Goal: Information Seeking & Learning: Learn about a topic

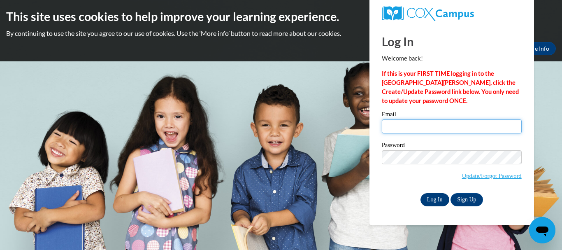
type input "belloomoba911@gmail.com"
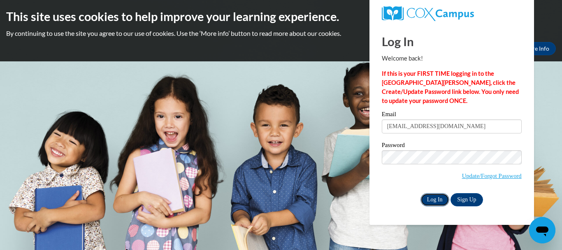
click at [436, 197] on input "Log In" at bounding box center [434, 199] width 29 height 13
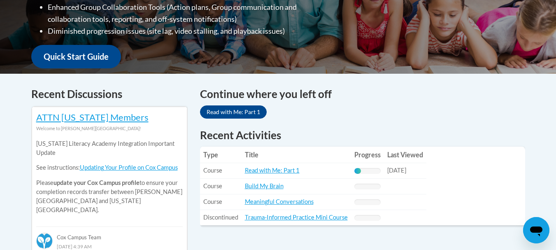
scroll to position [276, 0]
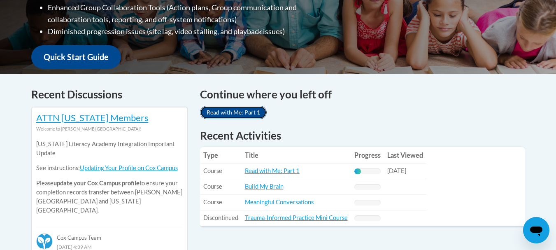
click at [236, 115] on link "Read with Me: Part 1" at bounding box center [233, 112] width 67 height 13
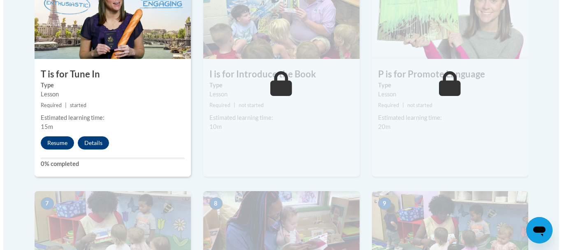
scroll to position [515, 0]
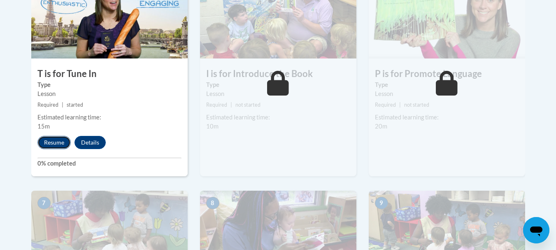
click at [52, 143] on button "Resume" at bounding box center [53, 142] width 33 height 13
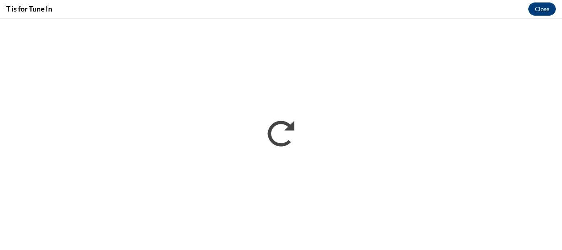
scroll to position [0, 0]
